Goal: Task Accomplishment & Management: Complete application form

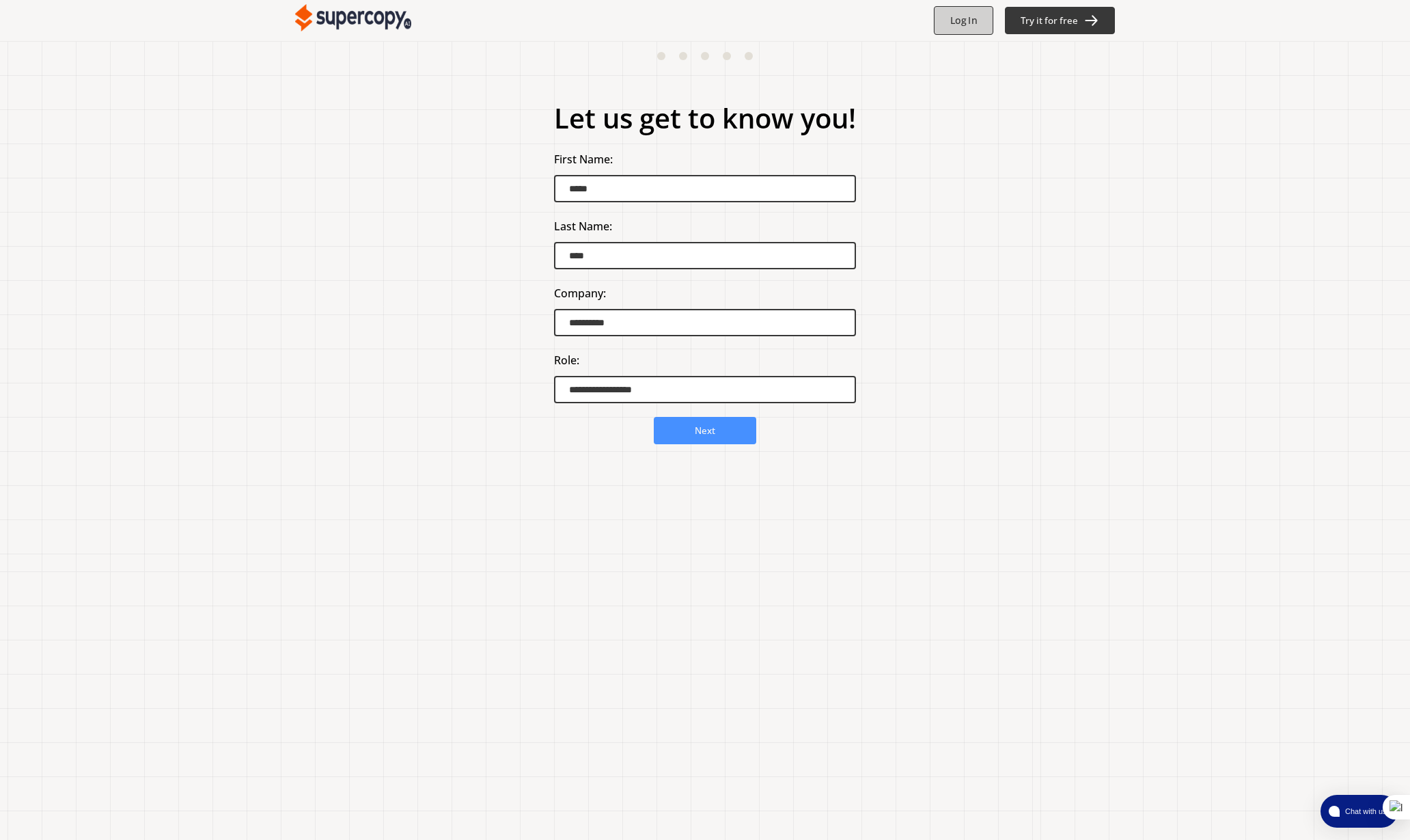
click at [965, 22] on b "Log In" at bounding box center [964, 21] width 27 height 13
click at [719, 426] on button "Next" at bounding box center [705, 430] width 108 height 29
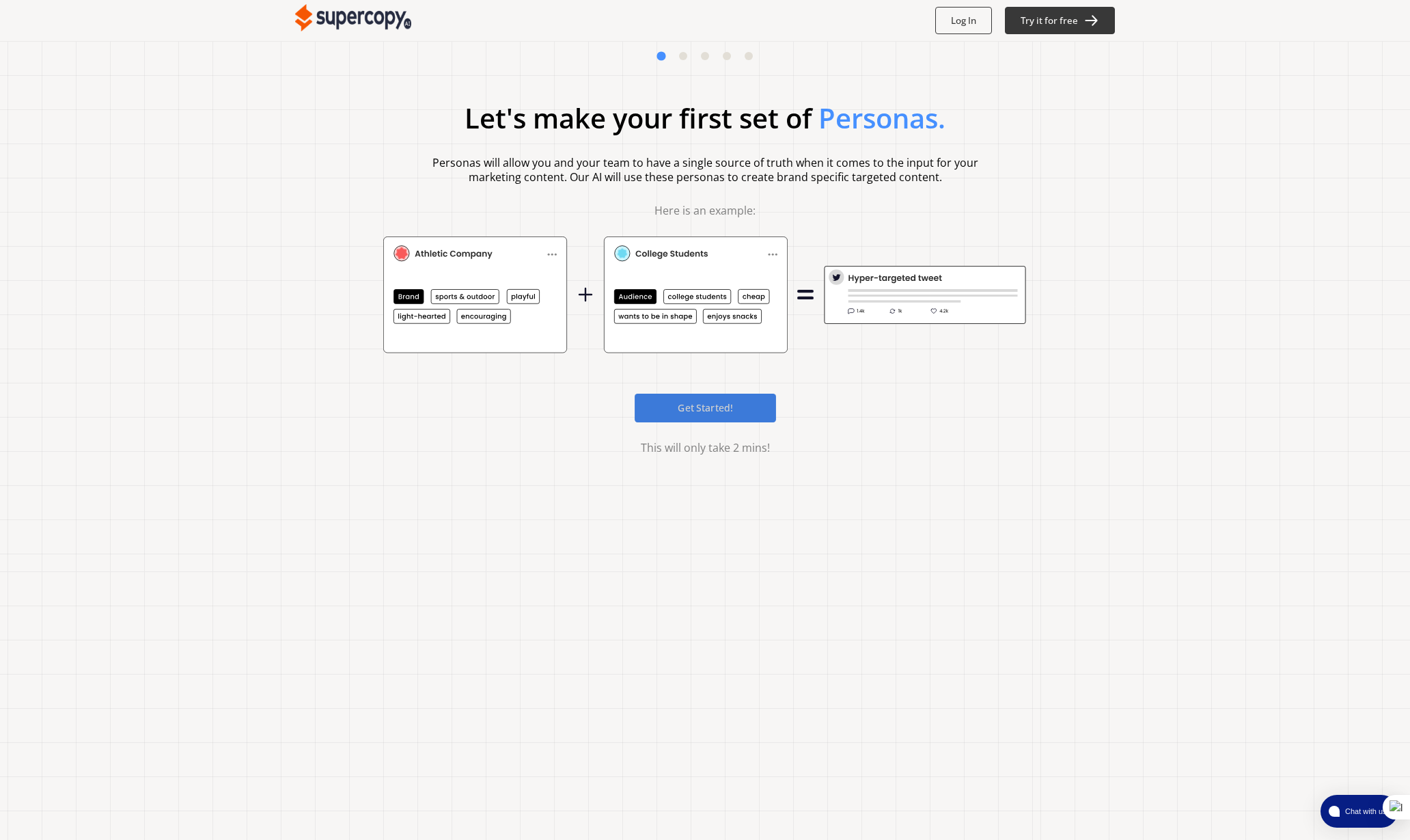
click at [717, 403] on b "Get Started!" at bounding box center [705, 407] width 55 height 13
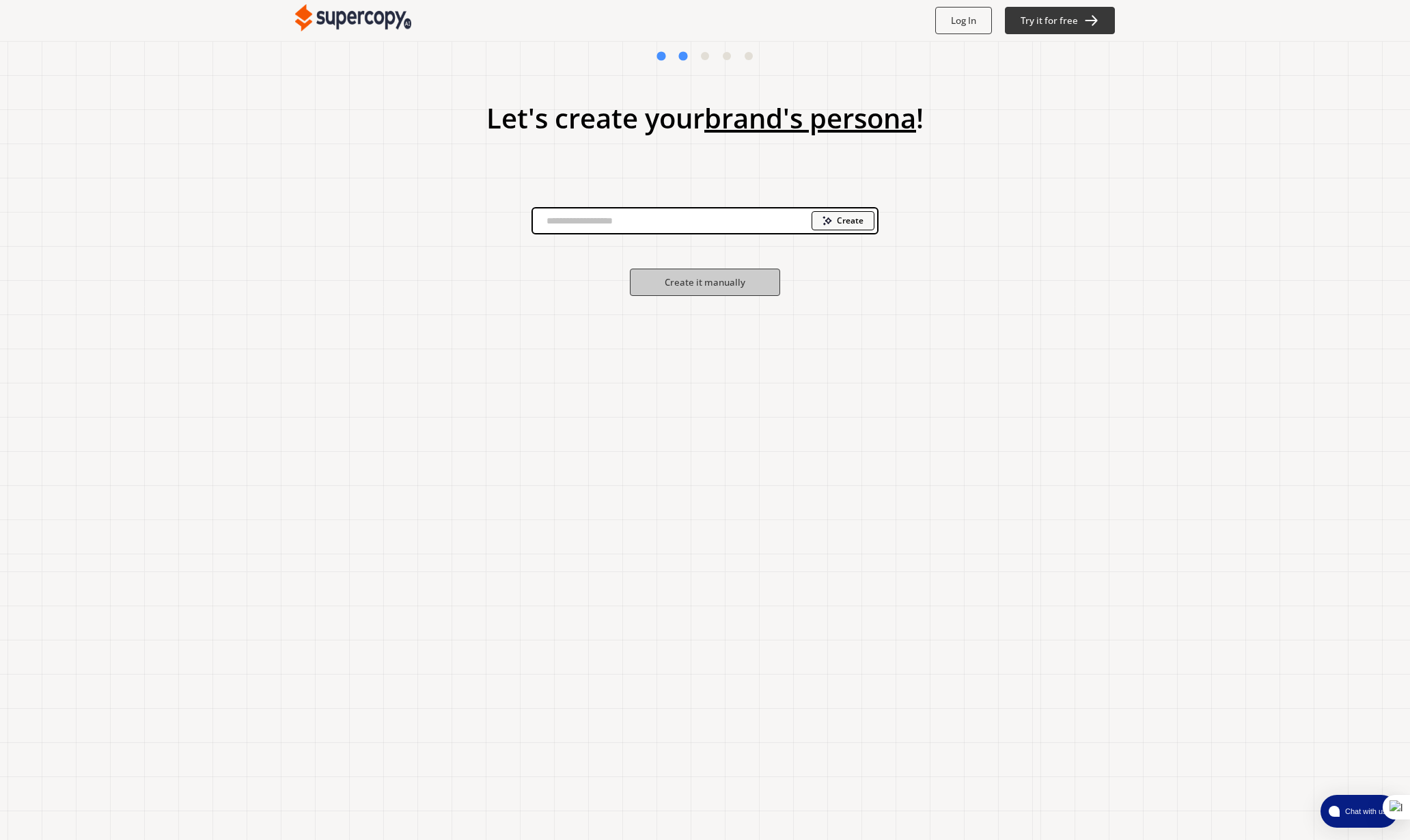
click at [996, 310] on div "Let's create your brand's persona ! Create Create it manually" at bounding box center [705, 441] width 1410 height 799
